Goal: Task Accomplishment & Management: Manage account settings

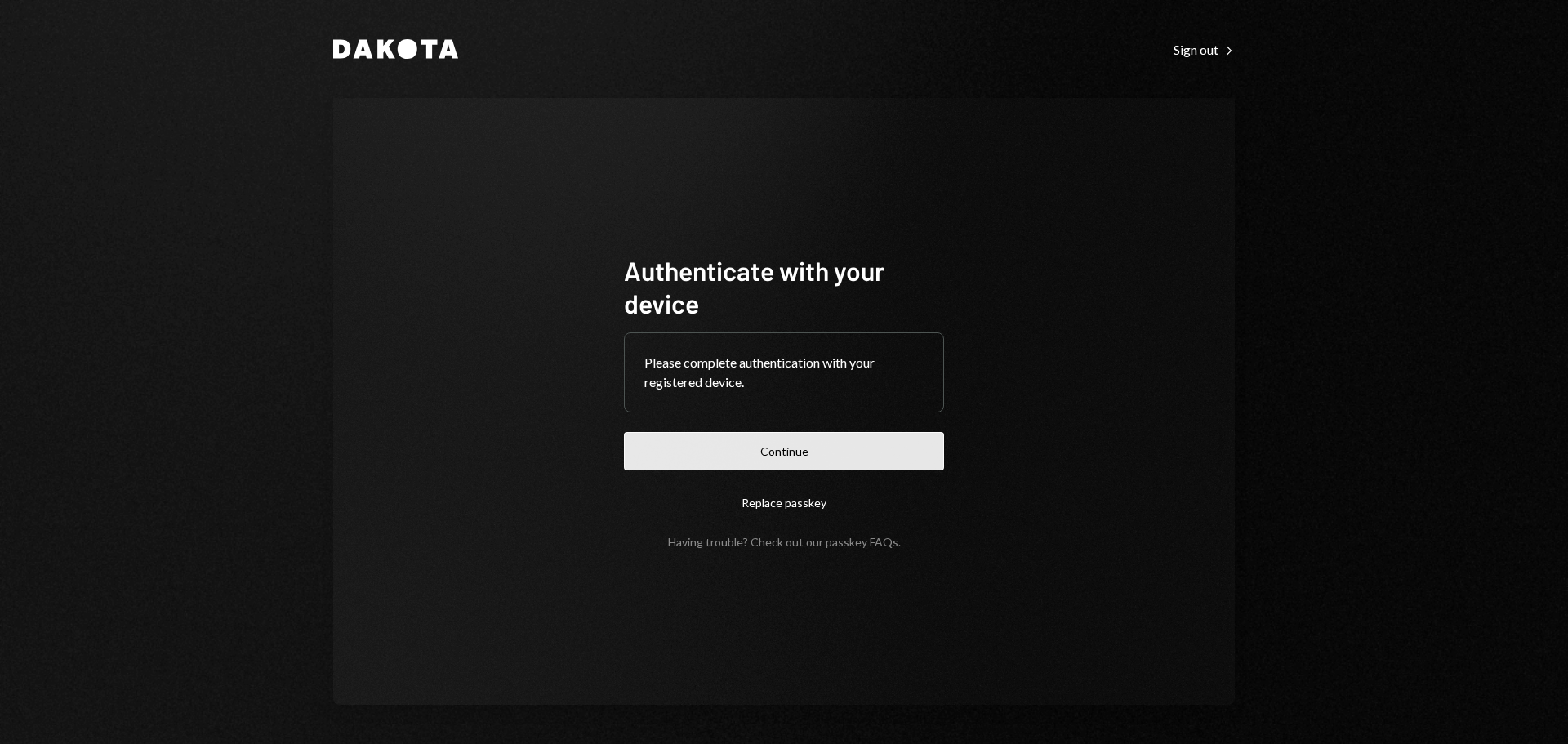
click at [720, 459] on button "Continue" at bounding box center [784, 451] width 320 height 39
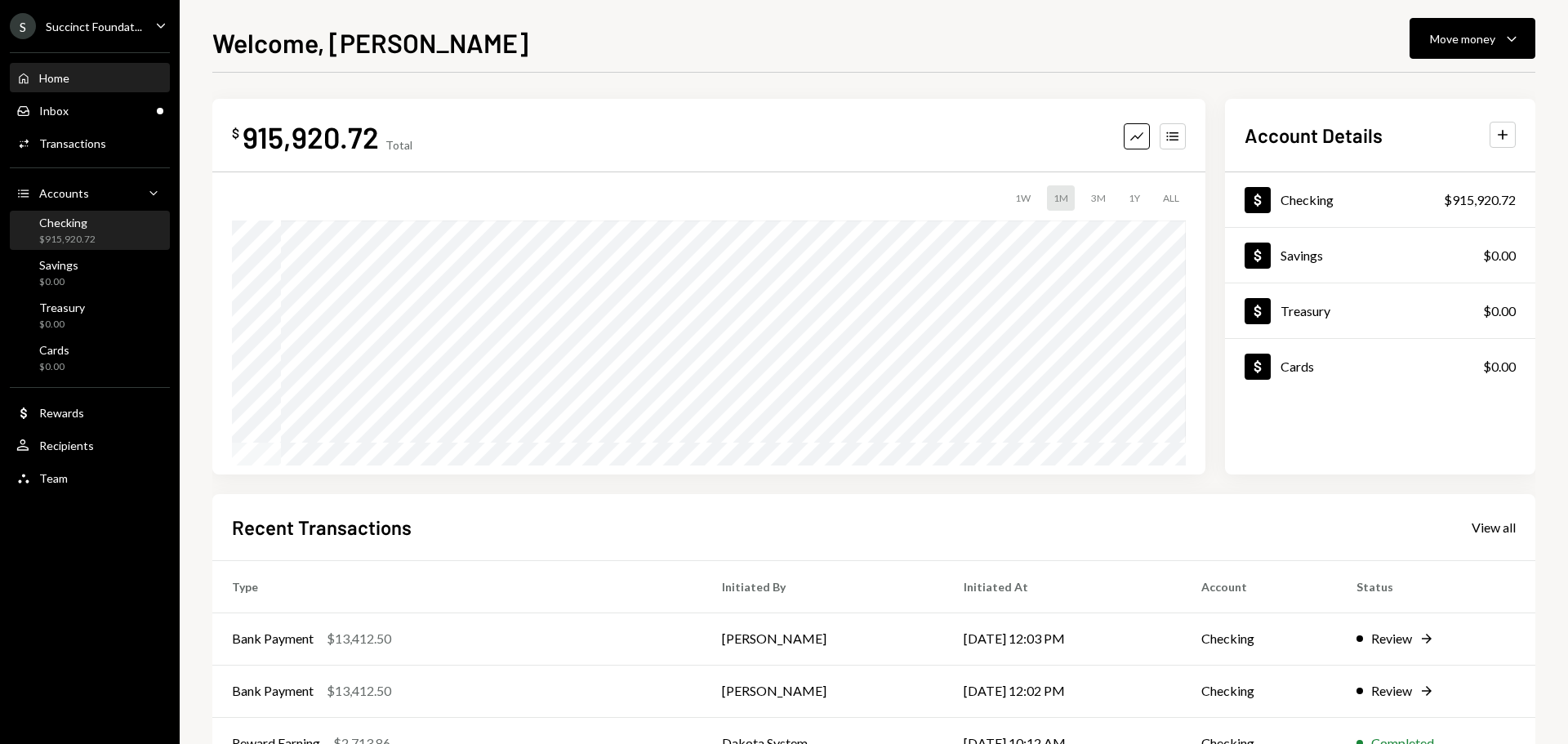
click at [67, 234] on div "$915,920.72" at bounding box center [66, 239] width 56 height 14
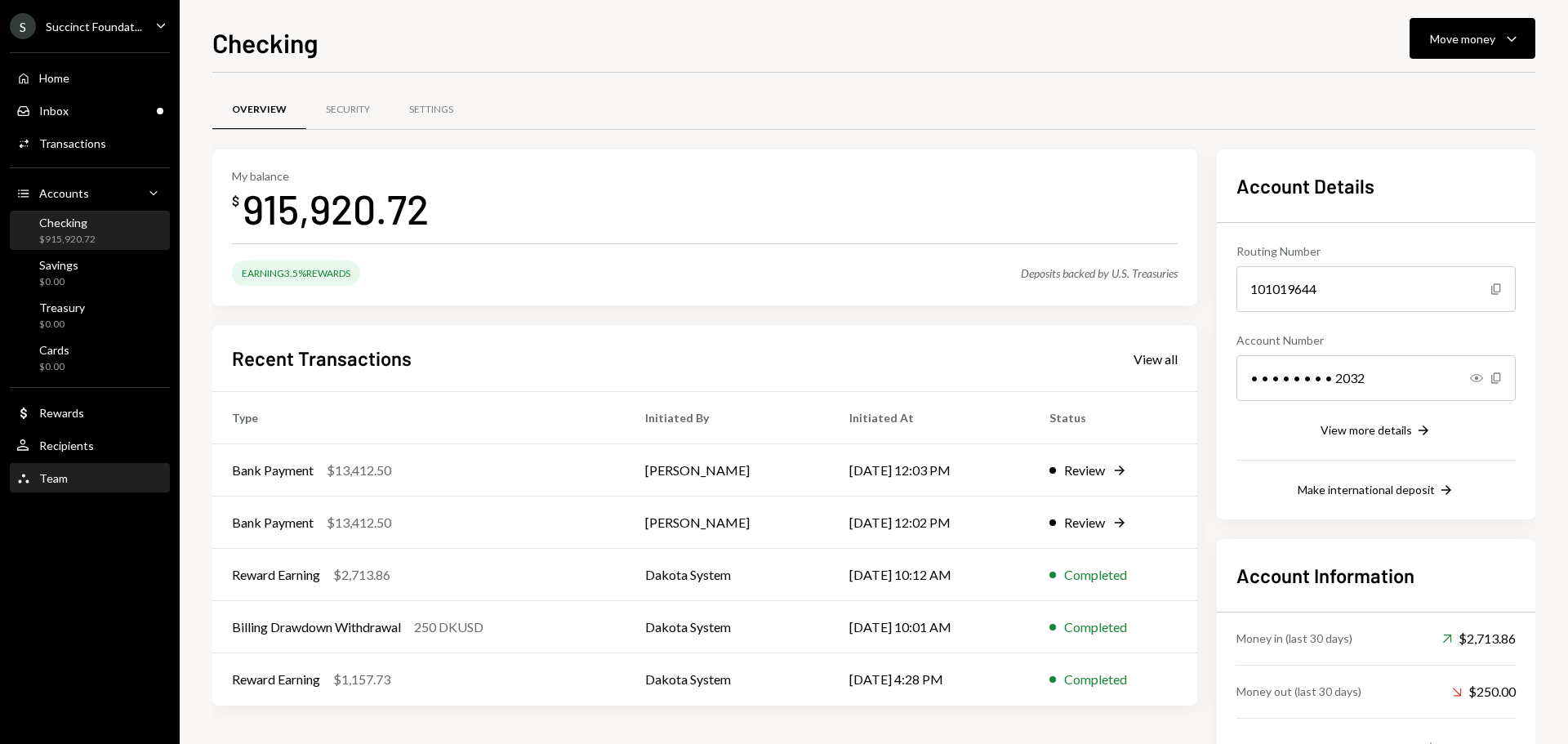
click at [82, 475] on div "Team Team" at bounding box center [90, 479] width 147 height 15
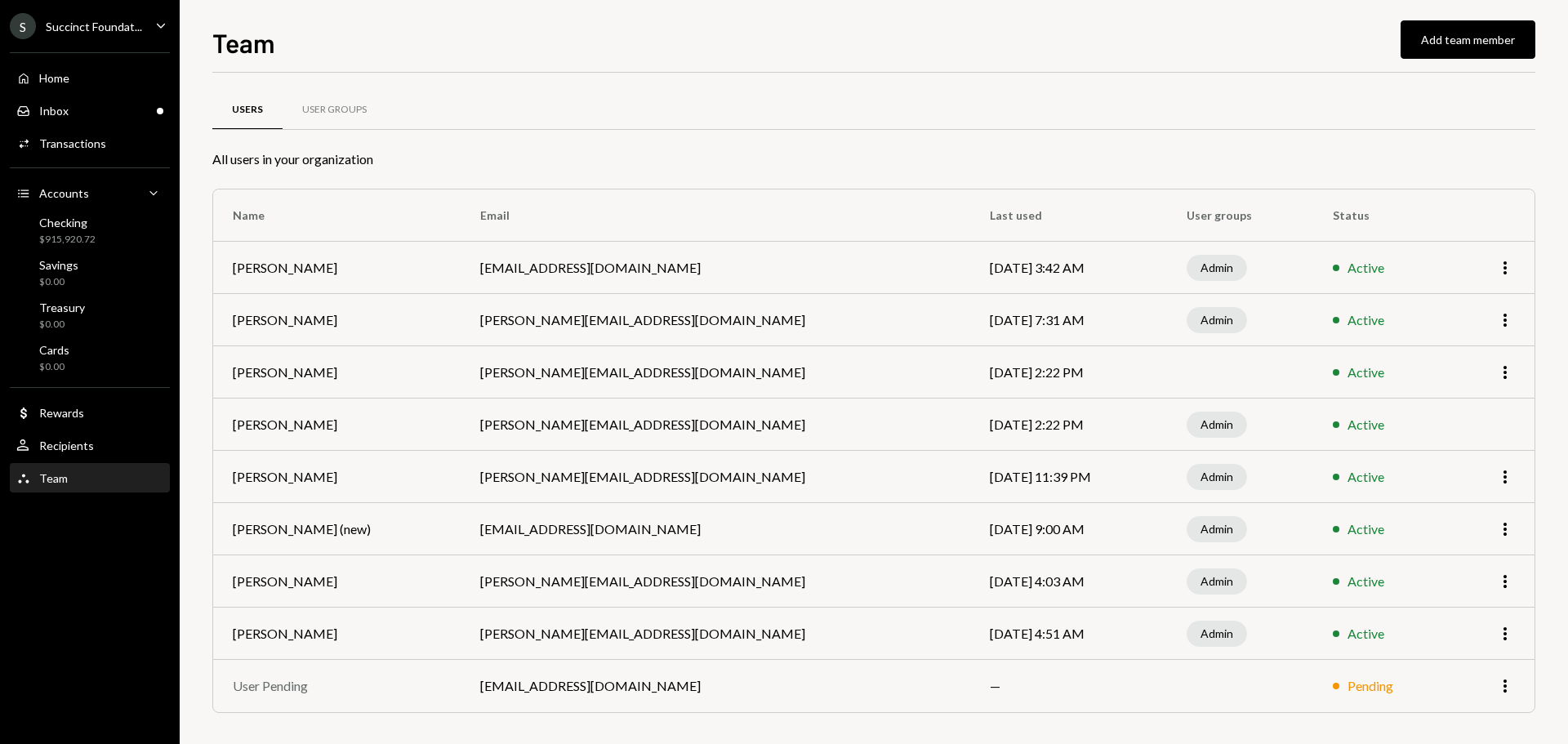
click at [1516, 365] on td "More" at bounding box center [1492, 372] width 82 height 53
click at [1510, 370] on icon "More" at bounding box center [1504, 372] width 19 height 19
drag, startPoint x: 990, startPoint y: 365, endPoint x: 408, endPoint y: 380, distance: 582.2
click at [989, 365] on td "[DATE] 2:22 PM" at bounding box center [1068, 372] width 197 height 53
click at [327, 103] on div "User Groups" at bounding box center [334, 110] width 65 height 14
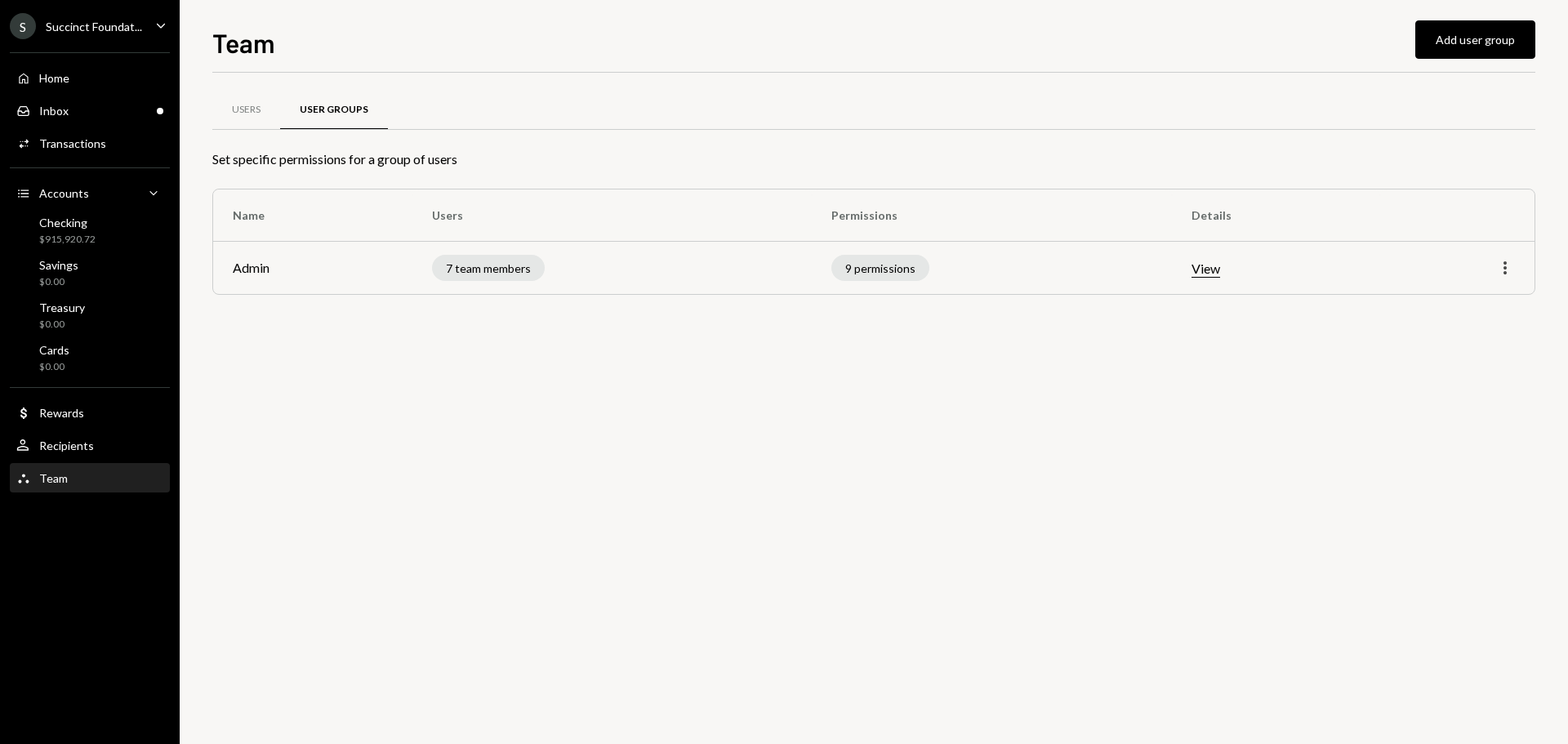
click at [1514, 269] on icon "More" at bounding box center [1504, 268] width 19 height 19
click at [1466, 306] on div "Edit" at bounding box center [1467, 302] width 81 height 29
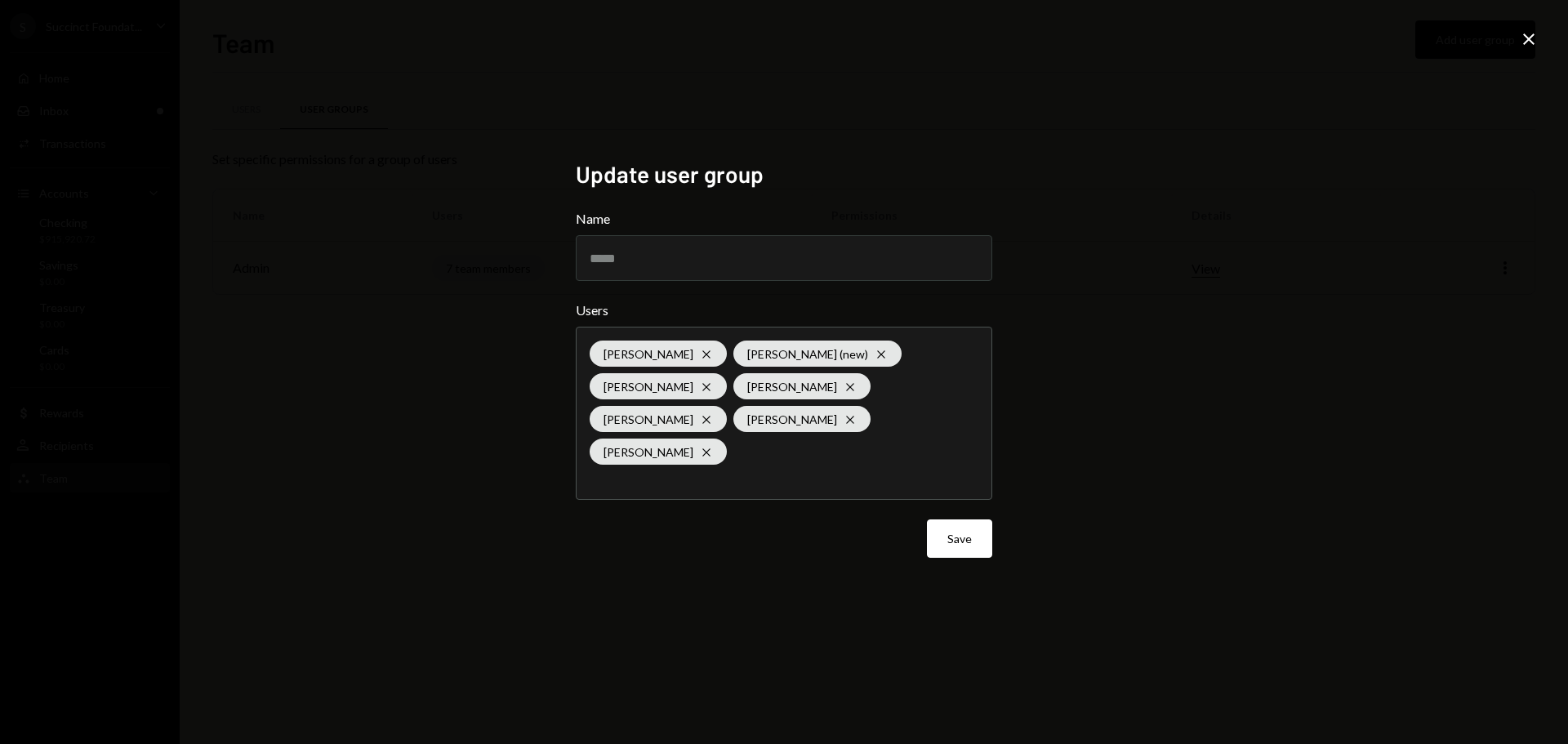
click at [795, 444] on div "Bret Shilliday Cross Kagiso Mello (new) Cross Kagiso Mello Cross Elias Yang Cro…" at bounding box center [784, 414] width 389 height 172
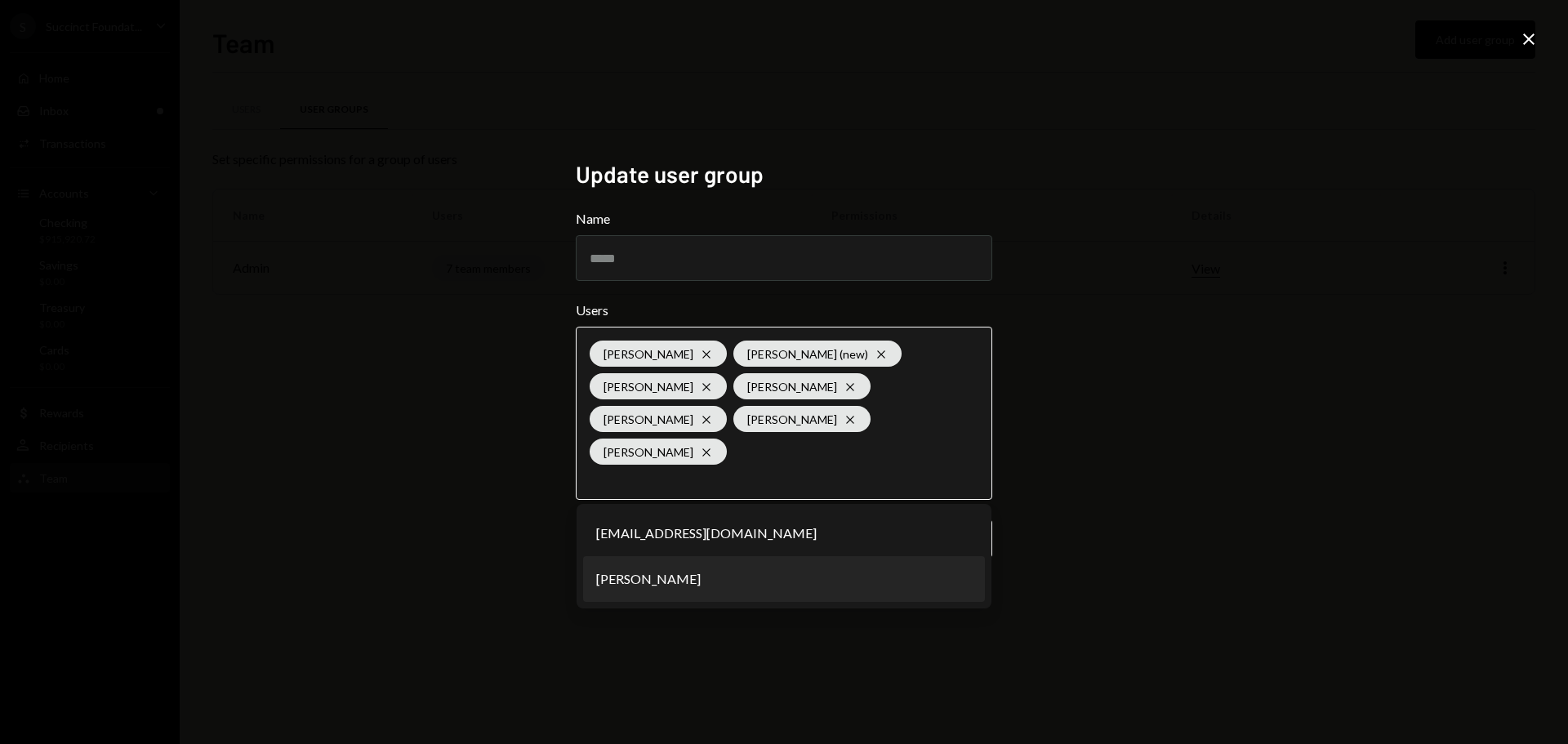
click at [625, 564] on li "[PERSON_NAME]" at bounding box center [784, 580] width 401 height 46
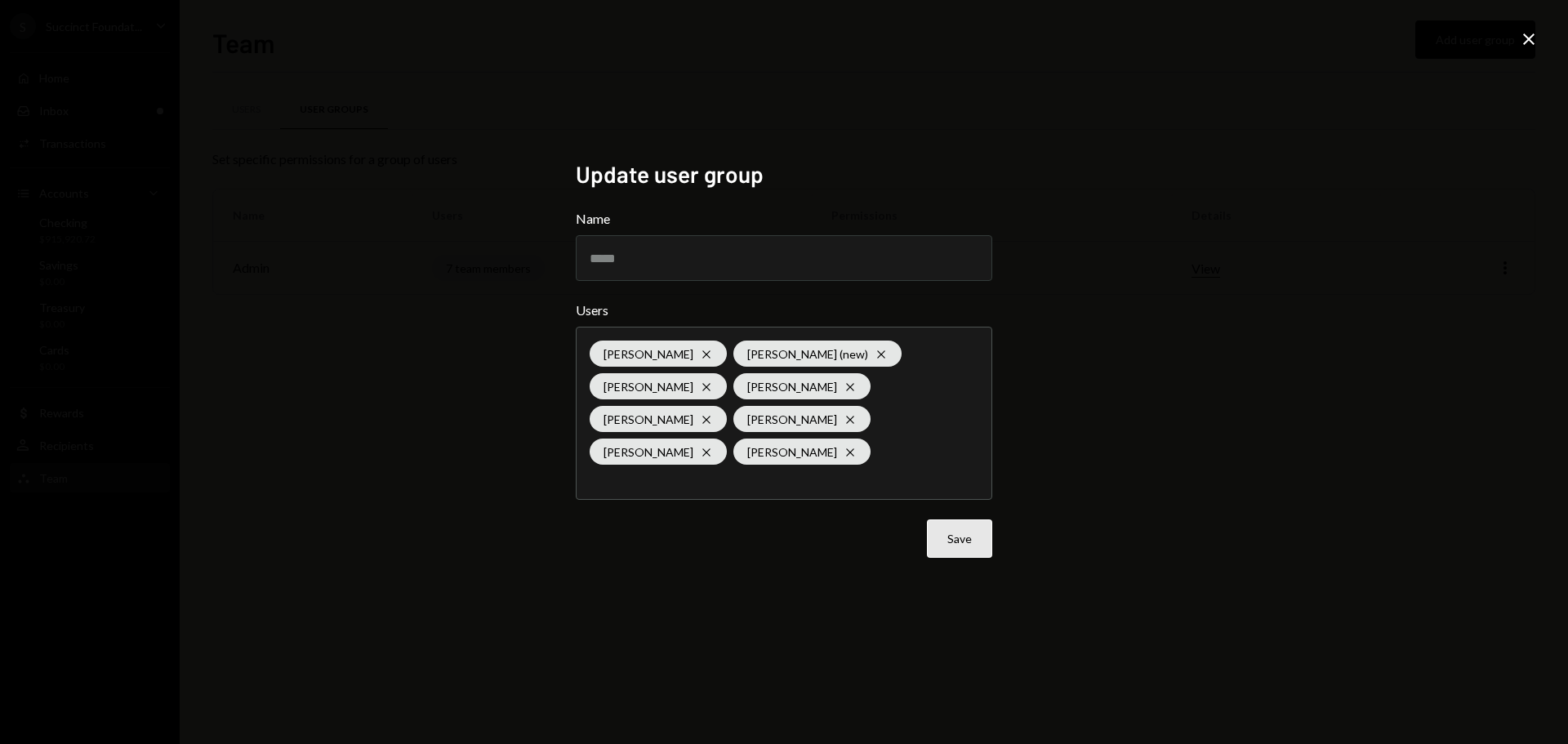
click at [971, 520] on button "Save" at bounding box center [959, 539] width 66 height 39
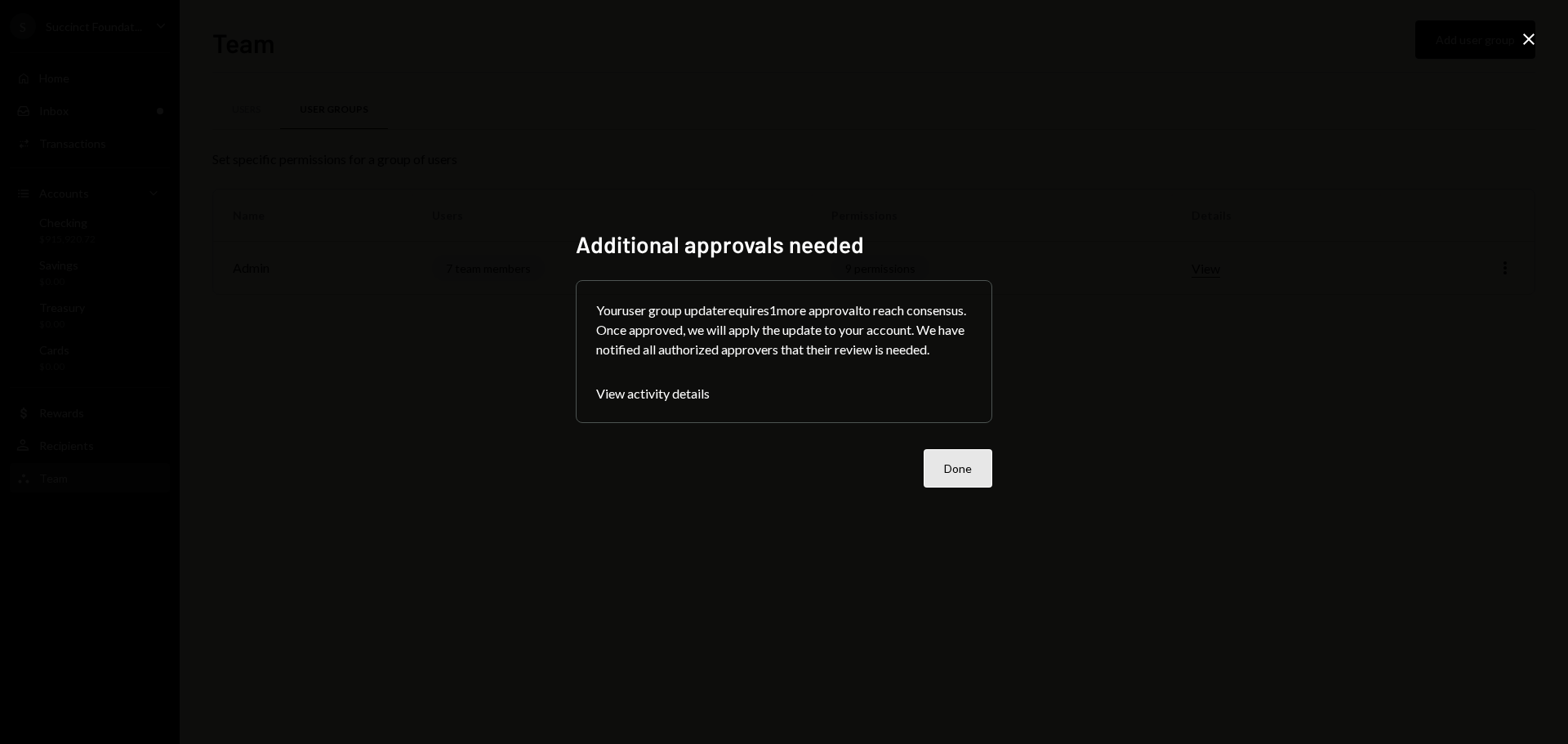
click at [940, 484] on button "Done" at bounding box center [958, 469] width 68 height 39
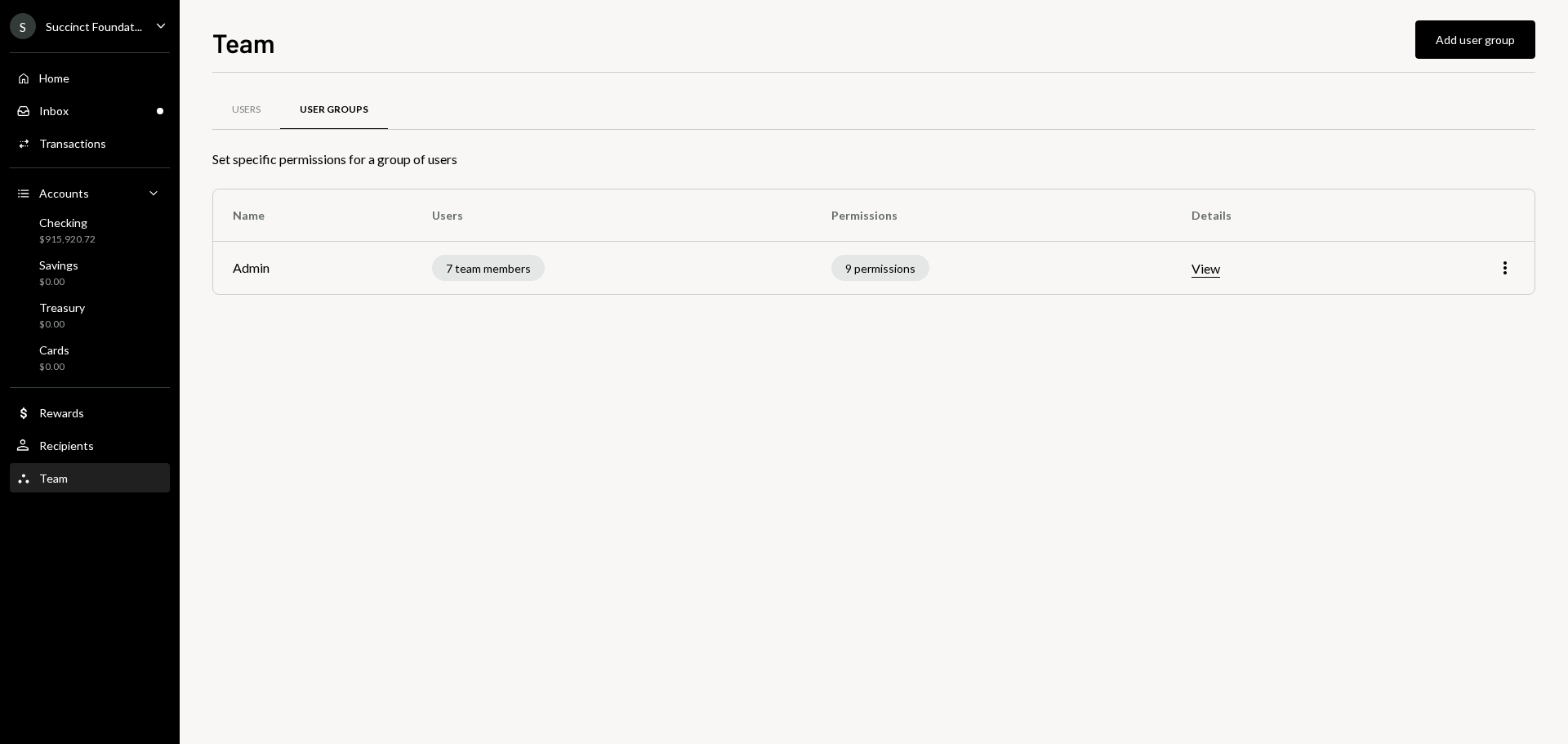
click at [138, 20] on div "Succinct Foundat..." at bounding box center [94, 26] width 96 height 14
click at [434, 54] on div "Team Add user group" at bounding box center [874, 41] width 1323 height 36
click at [56, 481] on div "Team" at bounding box center [53, 478] width 29 height 14
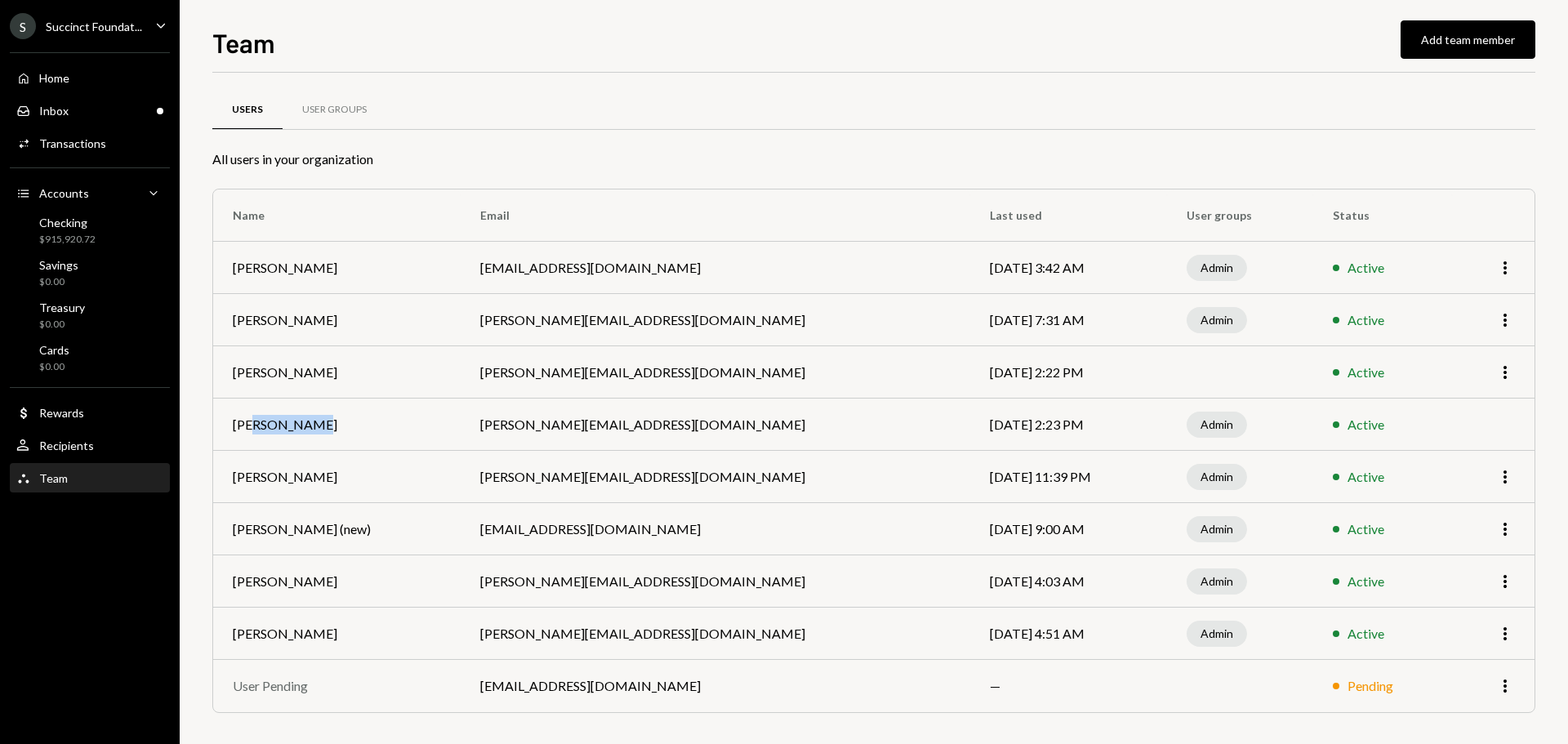
drag, startPoint x: 253, startPoint y: 420, endPoint x: 309, endPoint y: 417, distance: 56.1
click at [309, 417] on td "[PERSON_NAME]" at bounding box center [337, 425] width 247 height 53
drag, startPoint x: 268, startPoint y: 366, endPoint x: 281, endPoint y: 330, distance: 38.3
click at [288, 360] on td "[PERSON_NAME]" at bounding box center [337, 372] width 247 height 53
drag, startPoint x: 275, startPoint y: 316, endPoint x: 353, endPoint y: 314, distance: 78.0
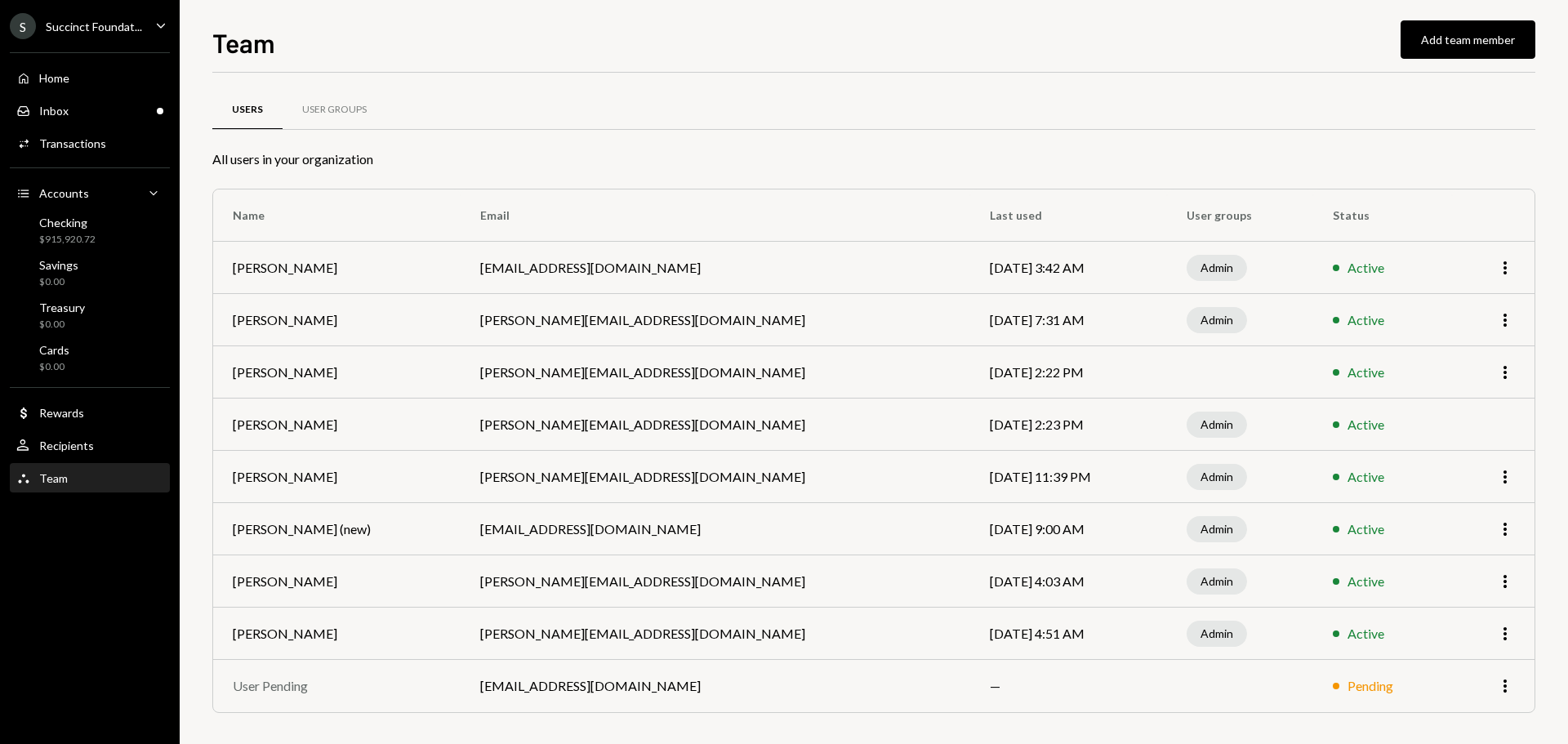
click at [351, 314] on td "[PERSON_NAME]" at bounding box center [337, 320] width 247 height 53
click at [342, 117] on div "User Groups" at bounding box center [334, 110] width 103 height 39
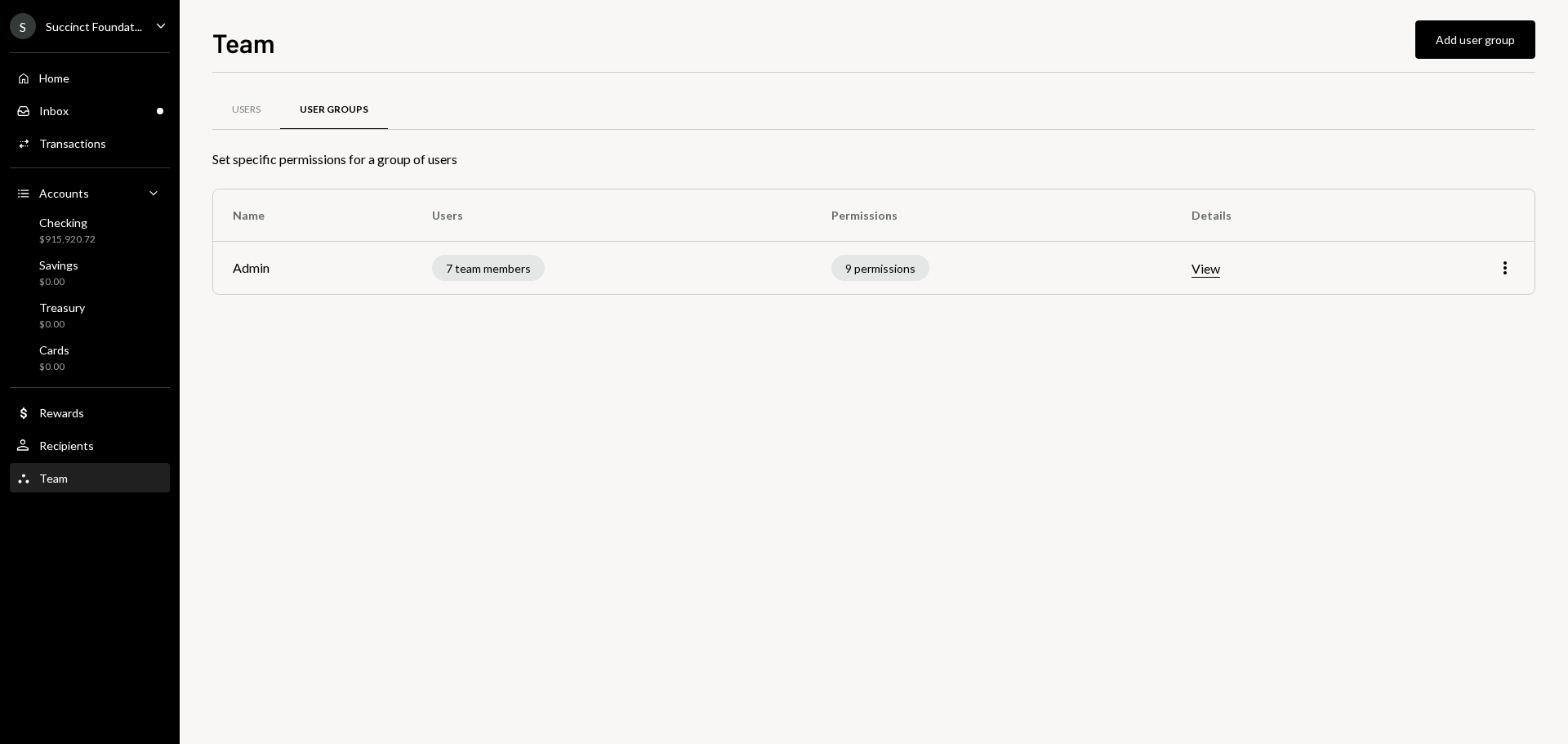
click at [1220, 270] on button "View" at bounding box center [1205, 269] width 29 height 18
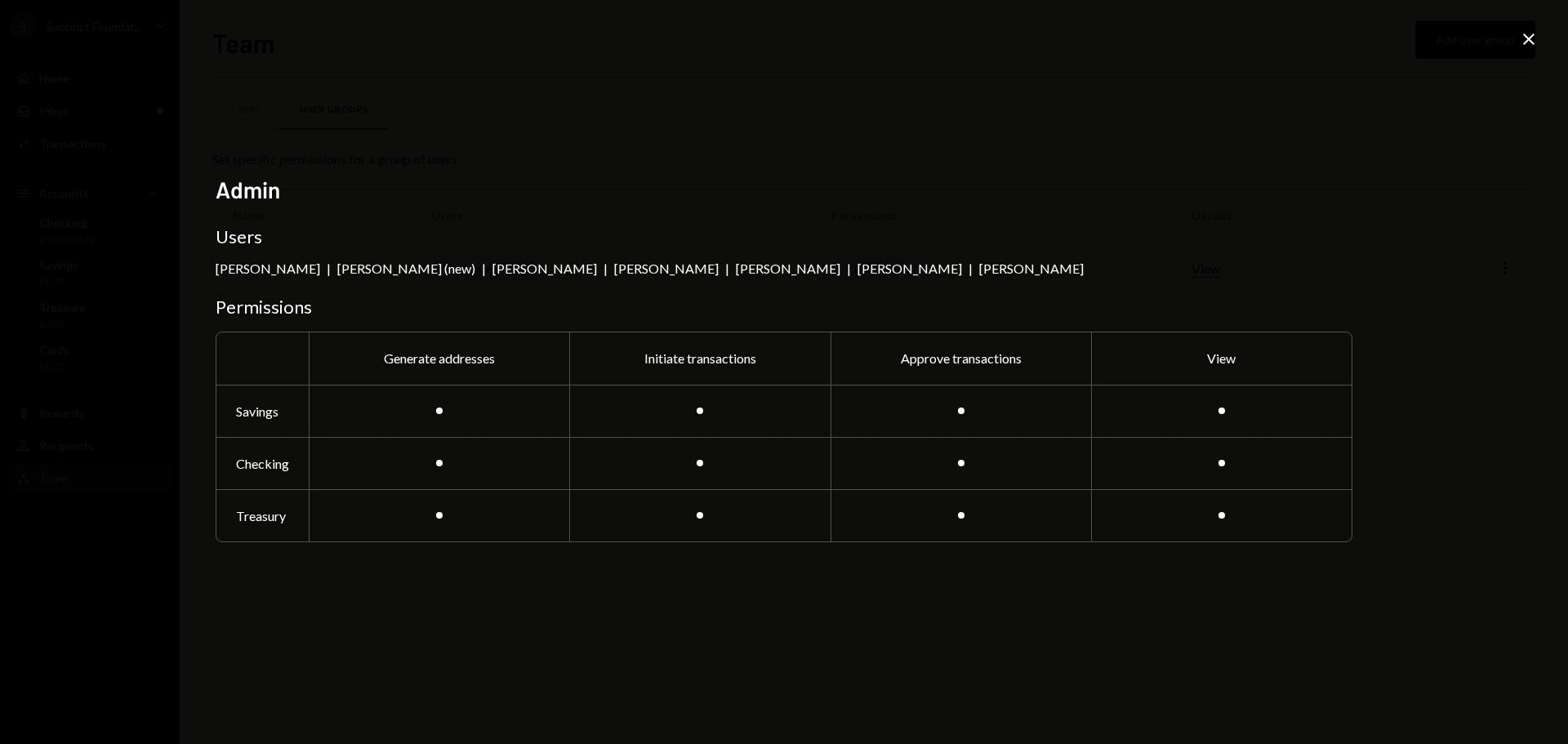
click at [1533, 32] on icon "Close" at bounding box center [1528, 39] width 19 height 19
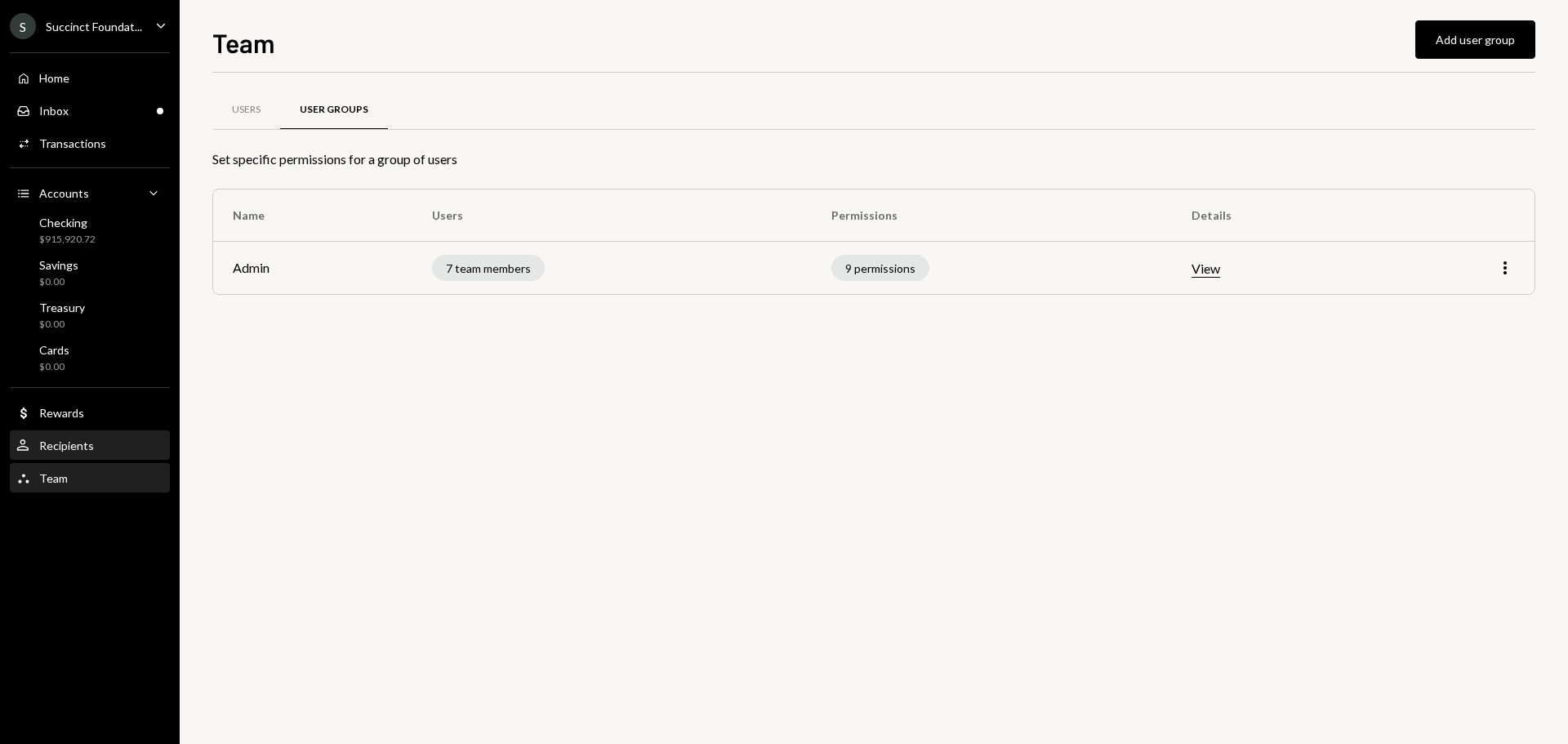
click at [44, 450] on div "Recipients" at bounding box center [66, 445] width 54 height 14
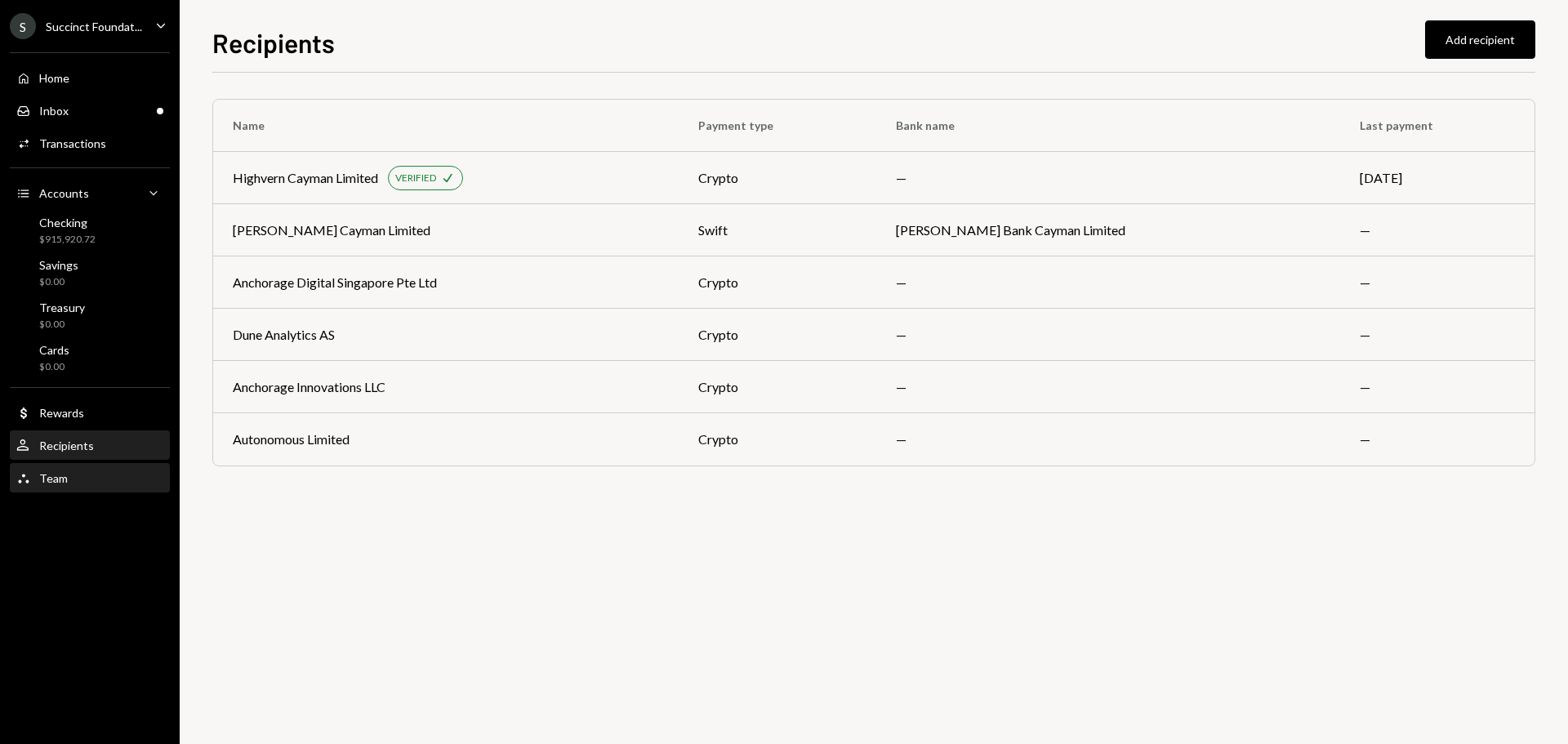
click at [72, 483] on div "Team Team" at bounding box center [90, 479] width 147 height 15
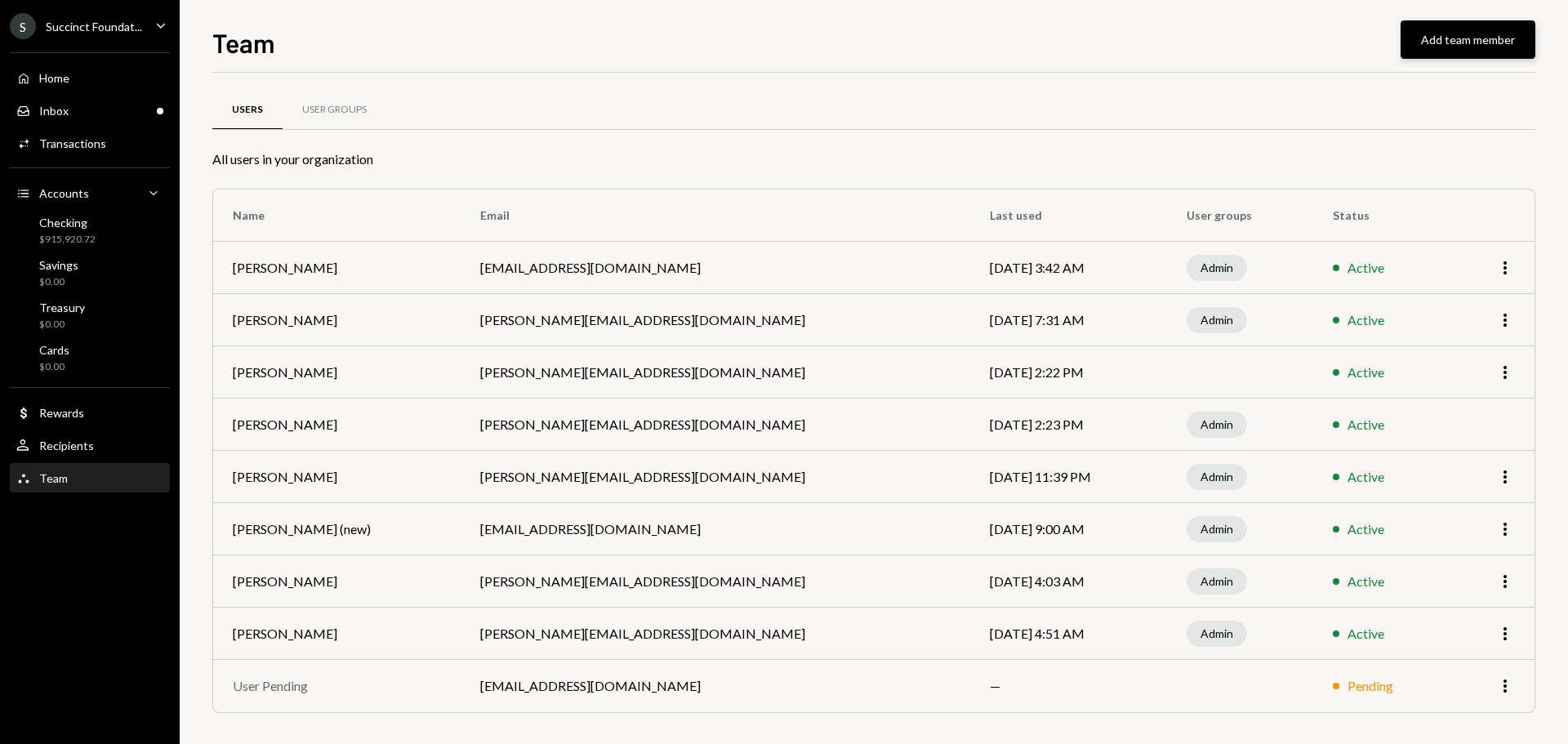
click at [1506, 33] on button "Add team member" at bounding box center [1468, 40] width 135 height 39
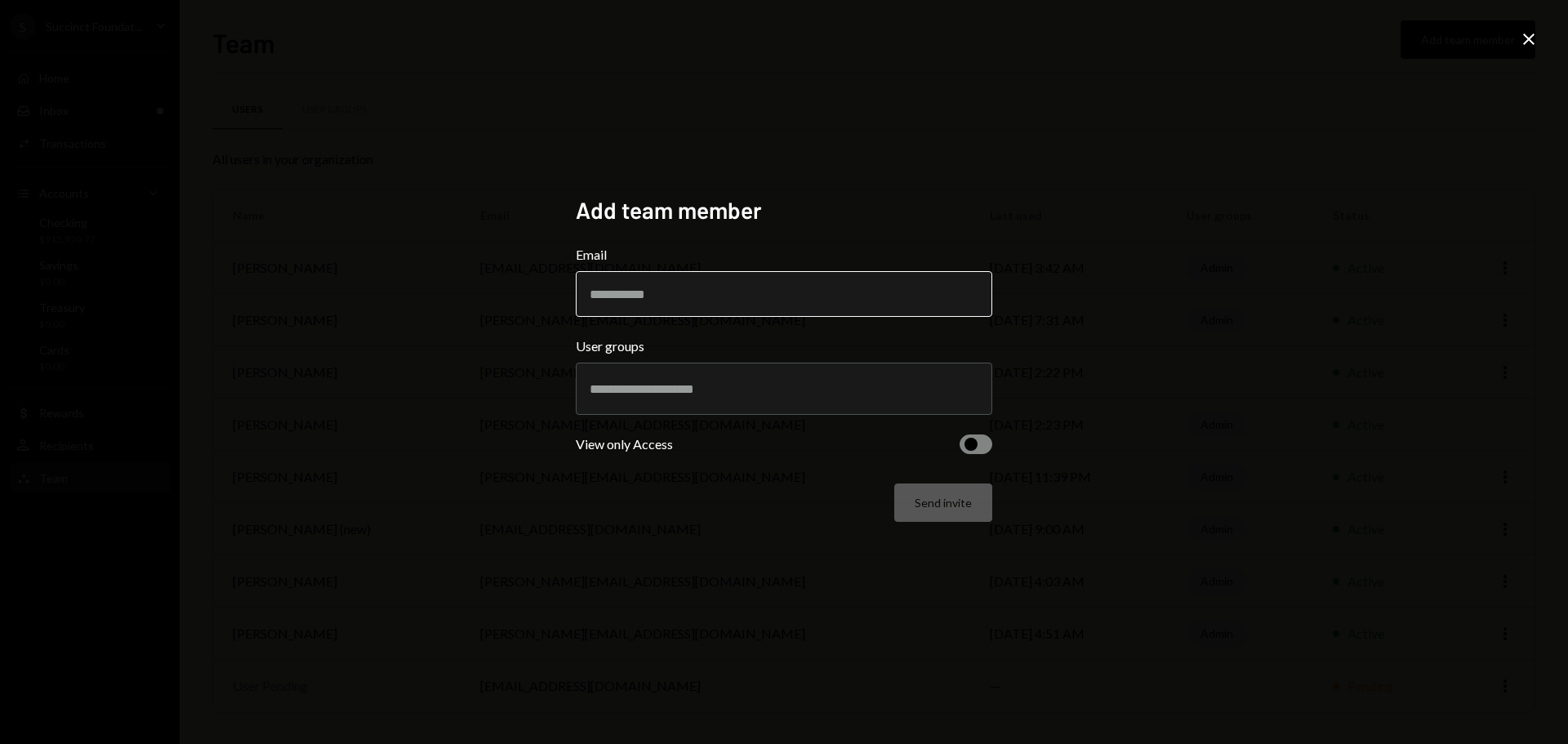
click at [688, 297] on input "Email" at bounding box center [784, 294] width 416 height 46
type input "**********"
click at [723, 300] on input "**********" at bounding box center [784, 294] width 416 height 46
click at [740, 387] on input "text" at bounding box center [784, 389] width 389 height 15
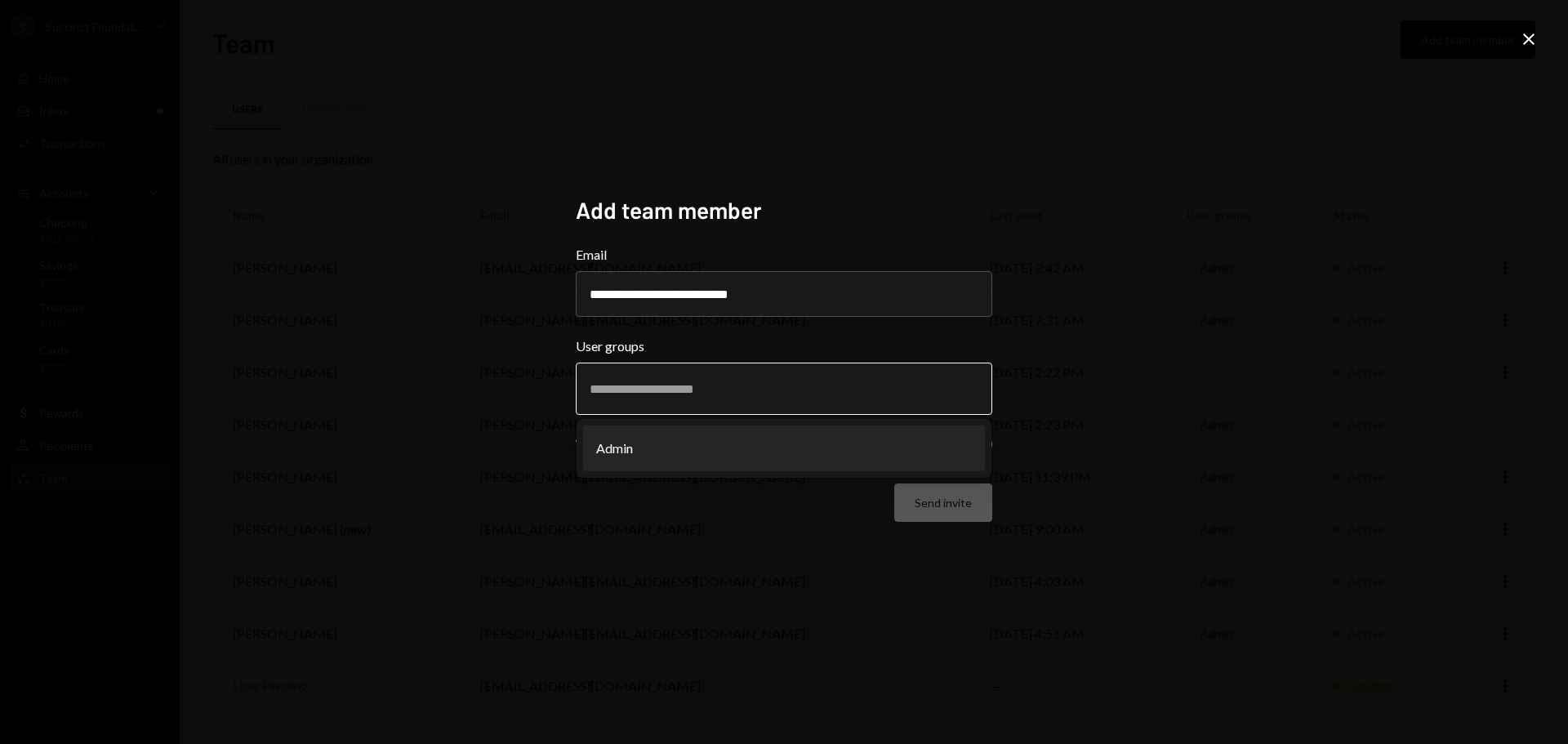
click at [680, 436] on li "Admin" at bounding box center [784, 449] width 401 height 46
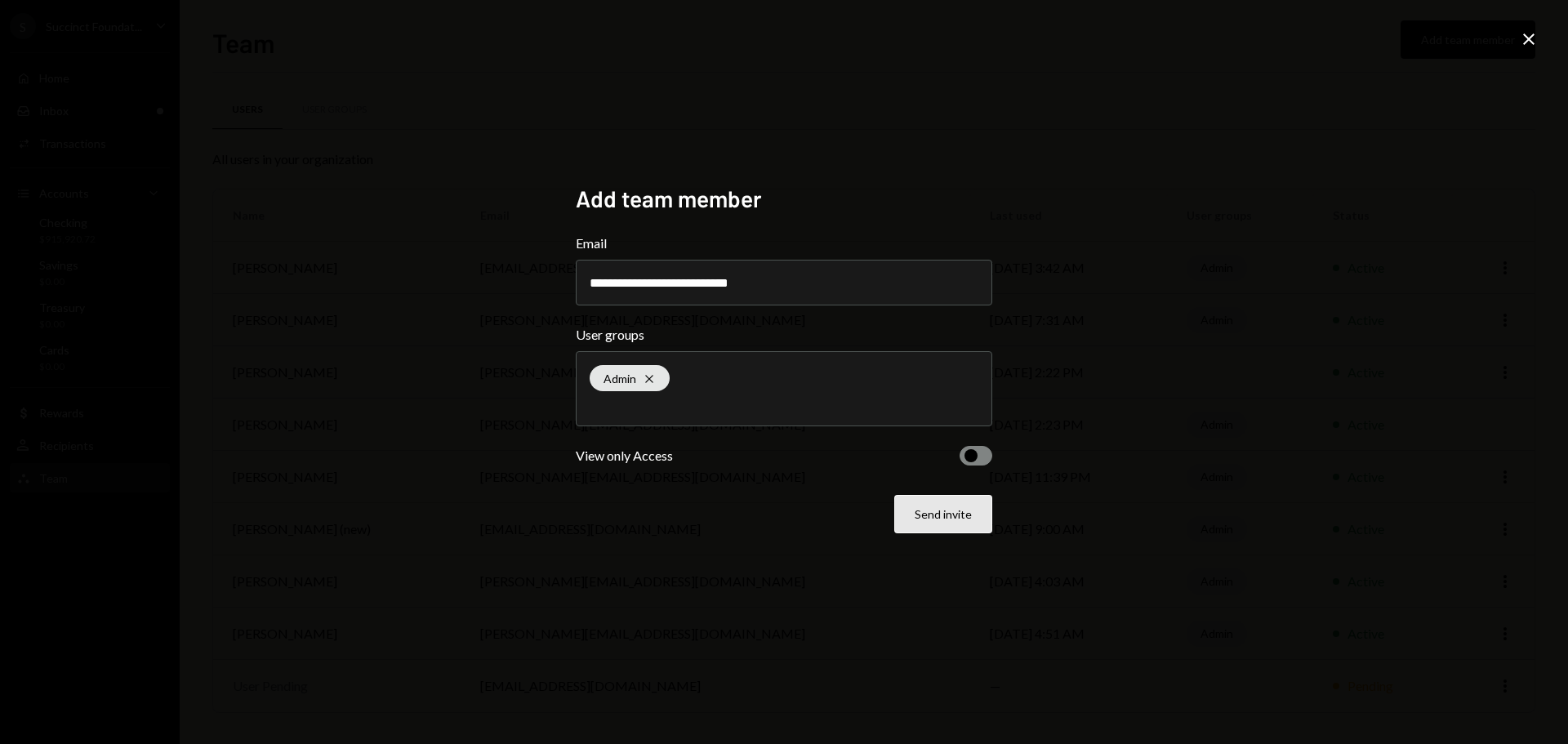
click at [923, 518] on button "Send invite" at bounding box center [943, 514] width 98 height 39
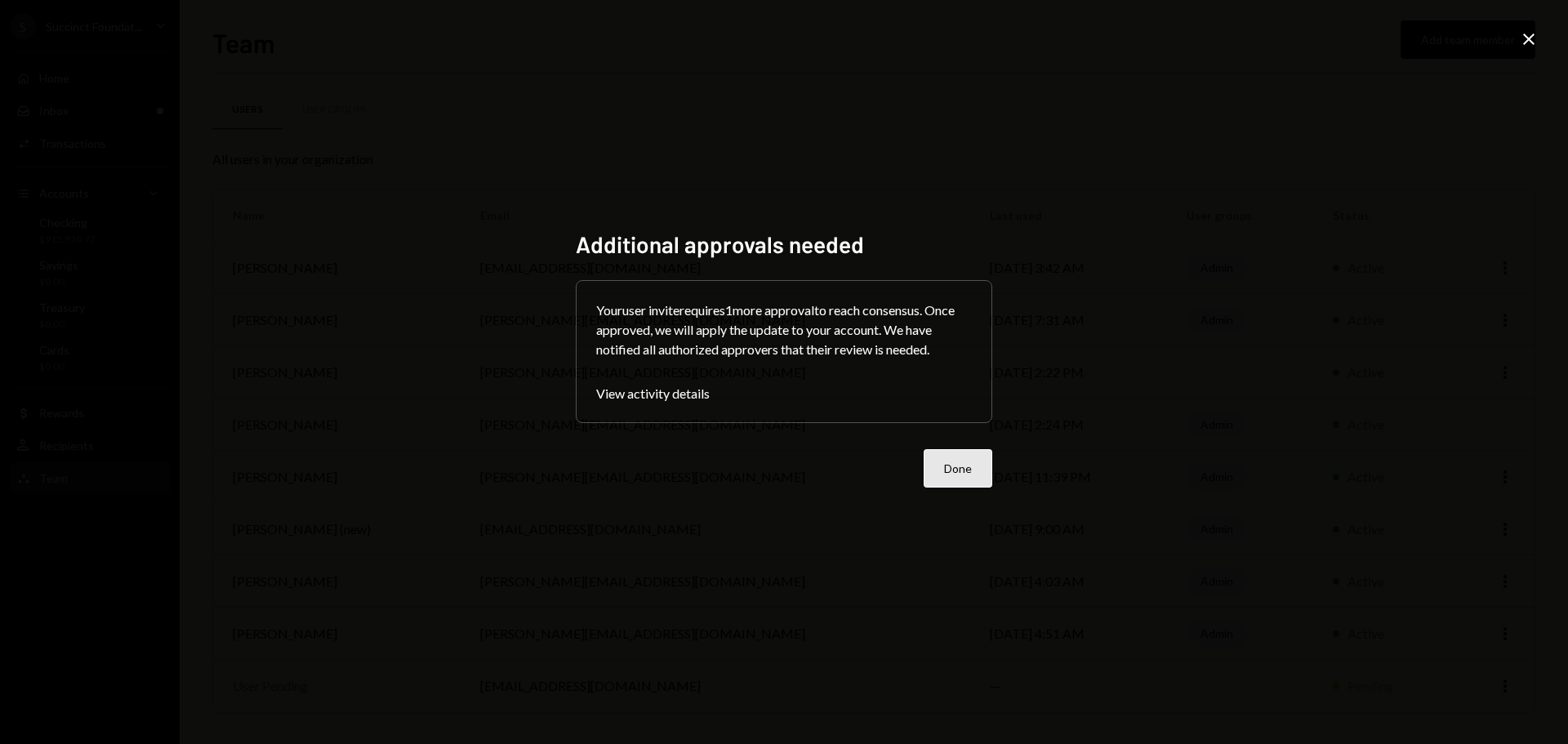
click at [972, 483] on button "Done" at bounding box center [958, 469] width 68 height 39
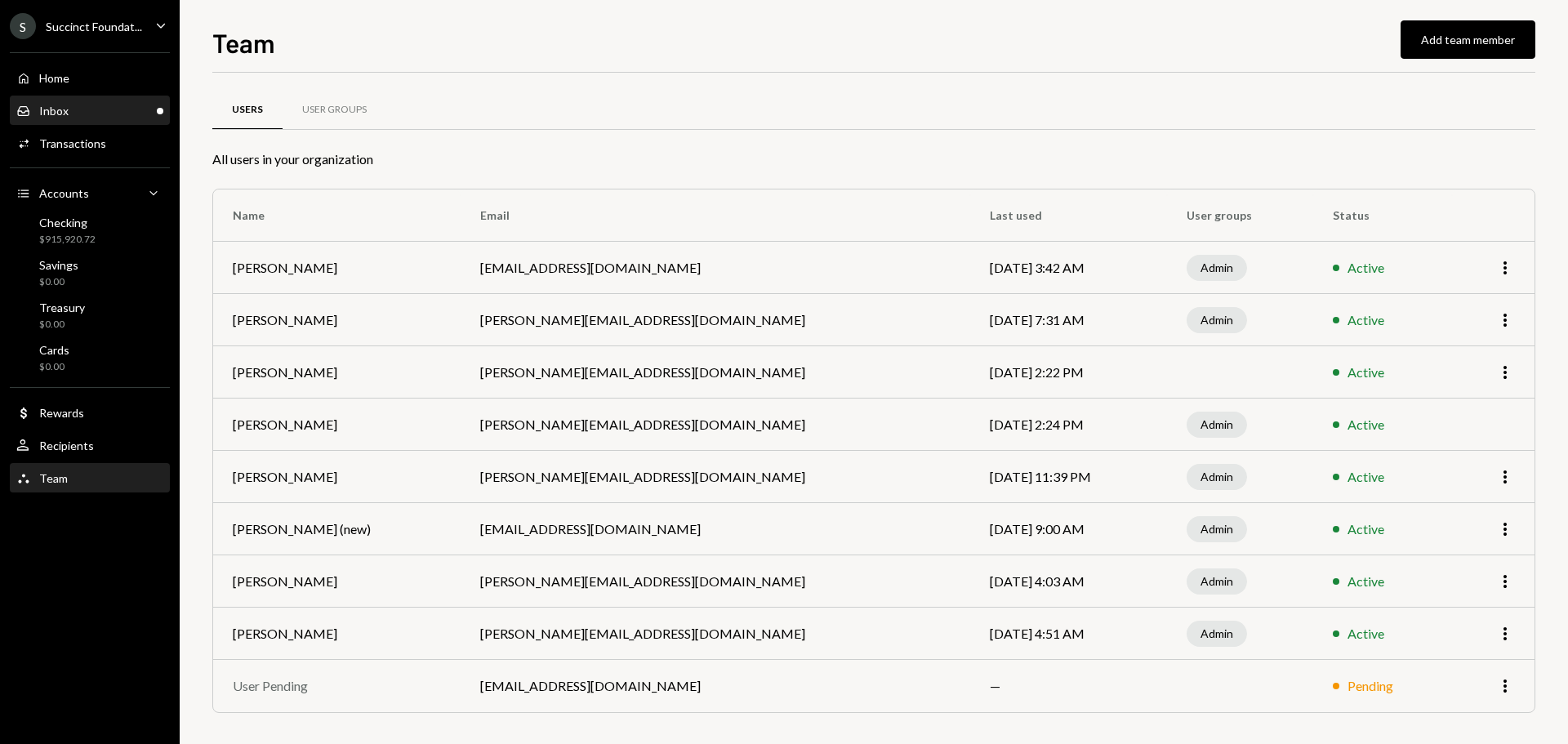
click at [55, 108] on div "Inbox" at bounding box center [54, 110] width 30 height 14
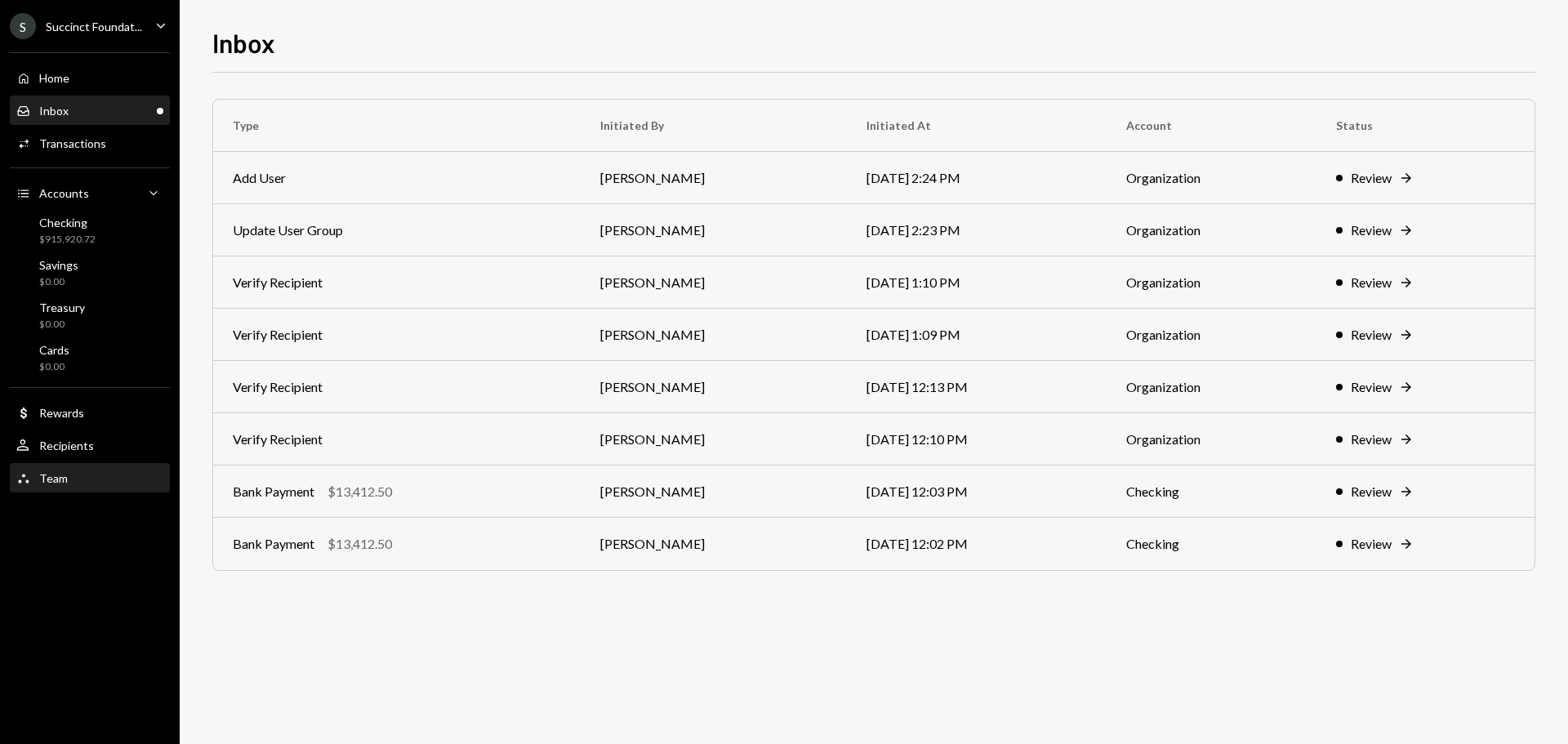
click at [80, 473] on div "Team Team" at bounding box center [90, 479] width 147 height 15
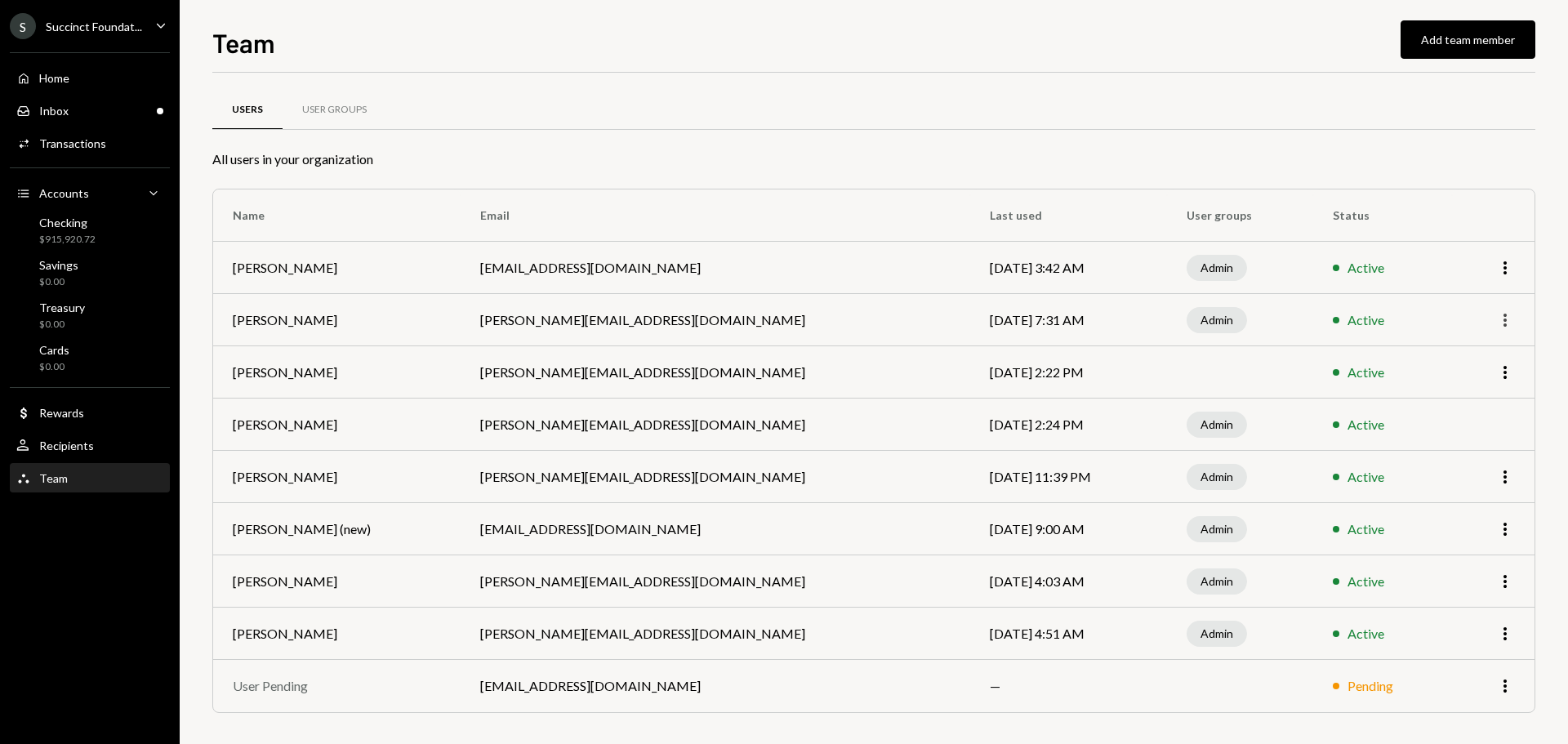
click at [1510, 320] on icon "More" at bounding box center [1504, 319] width 19 height 19
click at [1119, 329] on td "[DATE] 7:31 AM" at bounding box center [1068, 320] width 197 height 53
click at [840, 331] on td "[PERSON_NAME][EMAIL_ADDRESS][DOMAIN_NAME]" at bounding box center [715, 320] width 509 height 53
drag, startPoint x: 892, startPoint y: 630, endPoint x: 1047, endPoint y: 629, distance: 155.0
click at [1047, 629] on tr "[PERSON_NAME] van [PERSON_NAME] [PERSON_NAME][EMAIL_ADDRESS][DOMAIN_NAME] [DATE…" at bounding box center [874, 633] width 1322 height 53
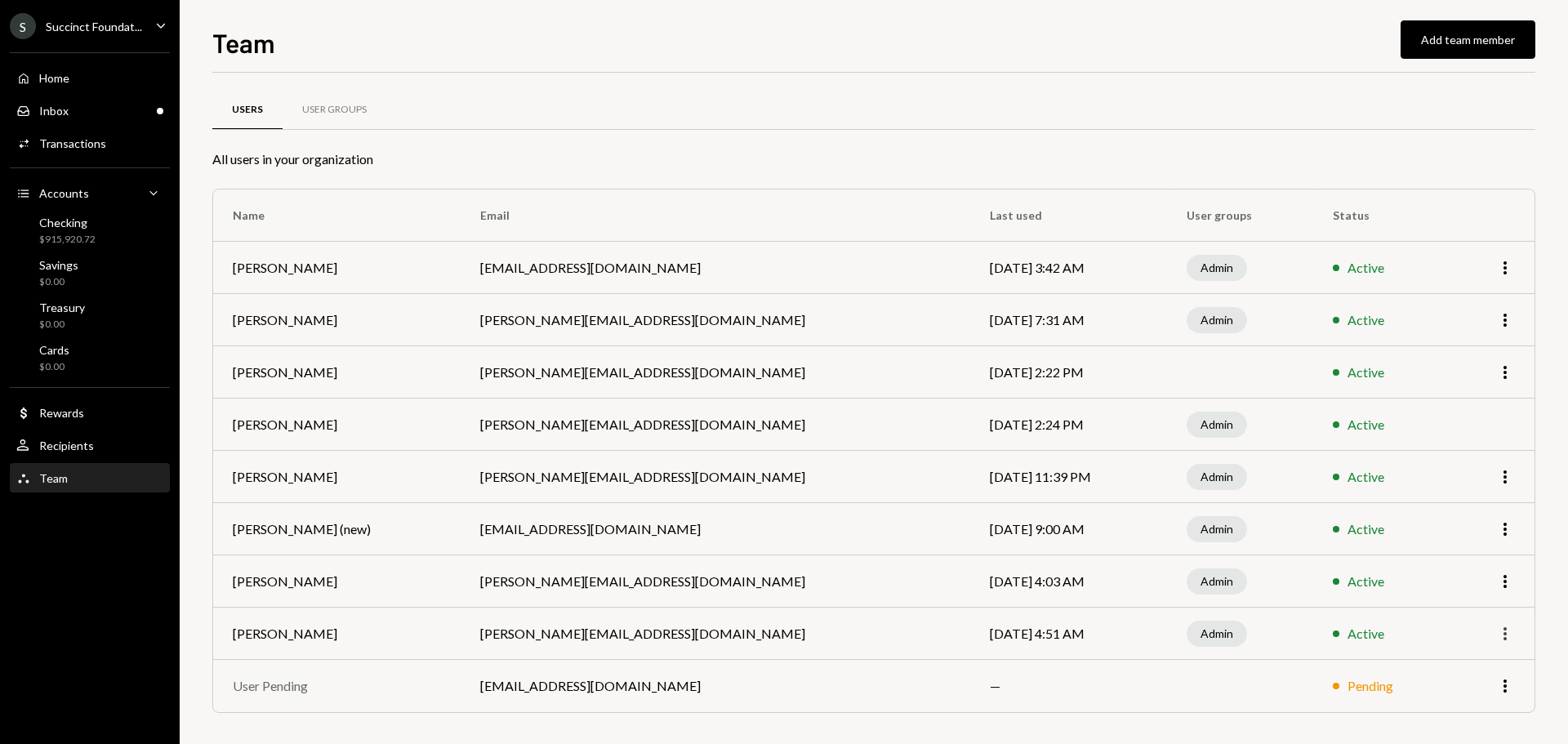
click at [1499, 629] on icon "More" at bounding box center [1504, 633] width 19 height 19
click at [98, 18] on div "S Succinct Foundat..." at bounding box center [76, 26] width 132 height 26
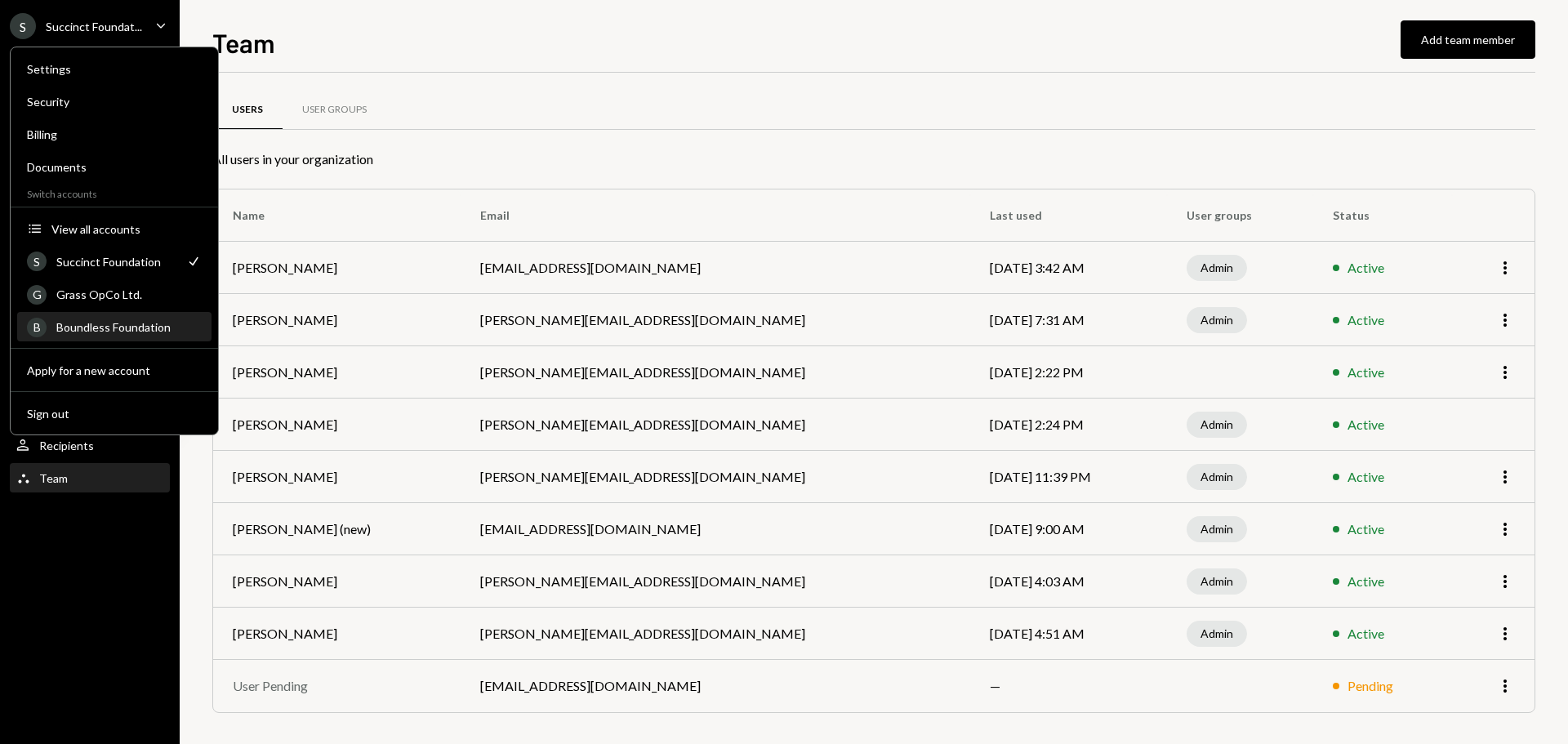
click at [149, 325] on div "Boundless Foundation" at bounding box center [129, 327] width 146 height 14
